Goal: Task Accomplishment & Management: Manage account settings

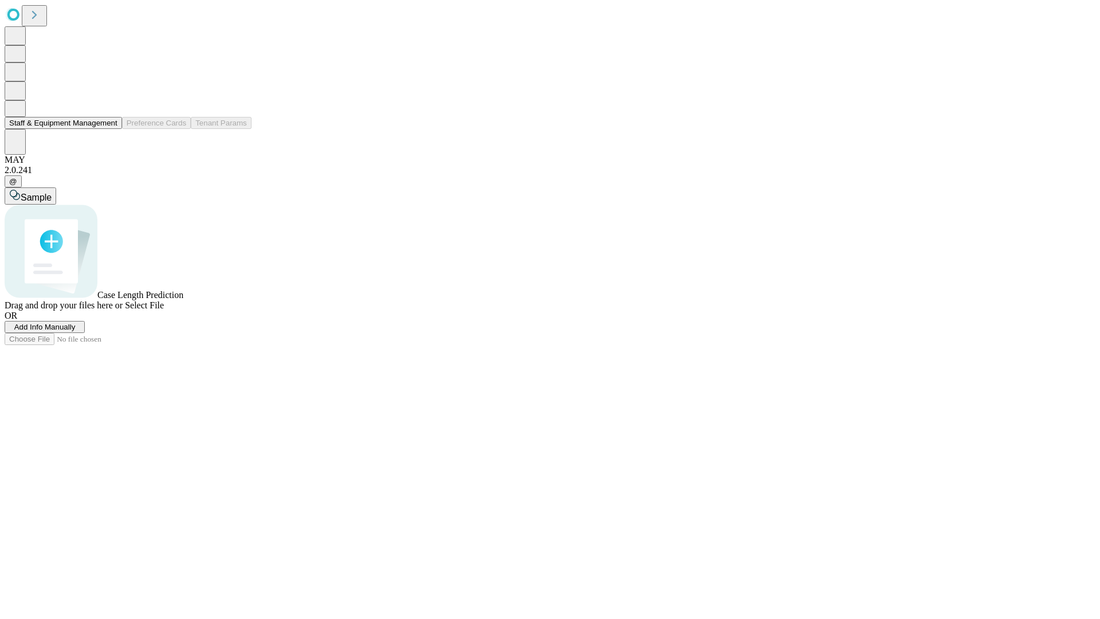
click at [109, 129] on button "Staff & Equipment Management" at bounding box center [63, 123] width 117 height 12
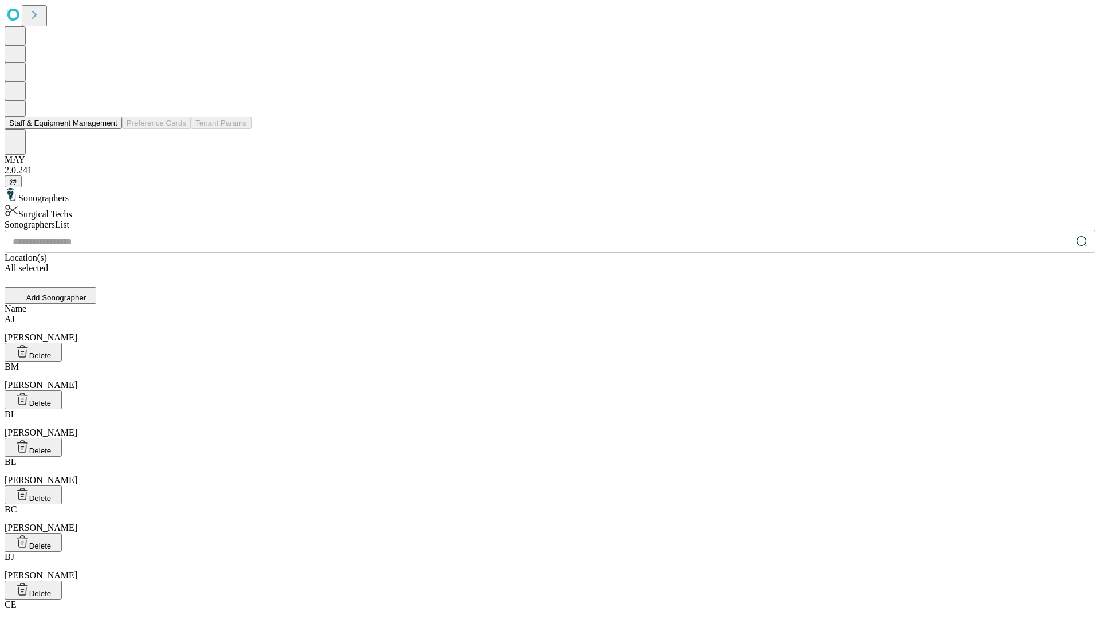
click at [109, 129] on button "Staff & Equipment Management" at bounding box center [63, 123] width 117 height 12
